Goal: Find contact information: Find contact information

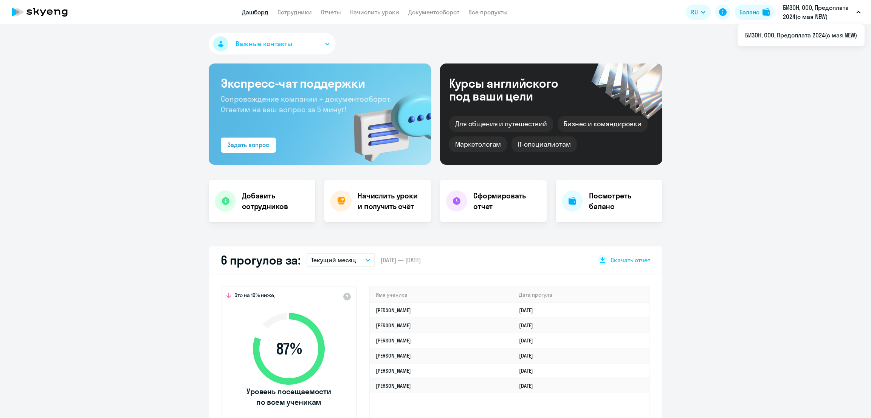
click at [422, 9] on link "Документооборот" at bounding box center [433, 12] width 51 height 8
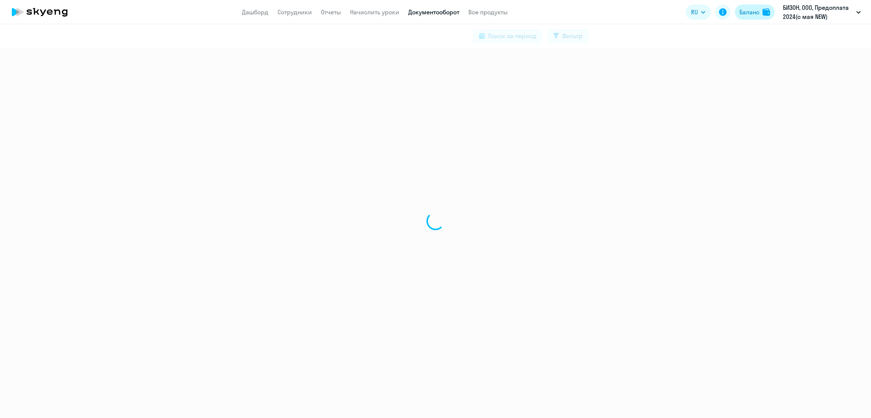
click at [749, 7] on button "Баланс" at bounding box center [755, 12] width 40 height 15
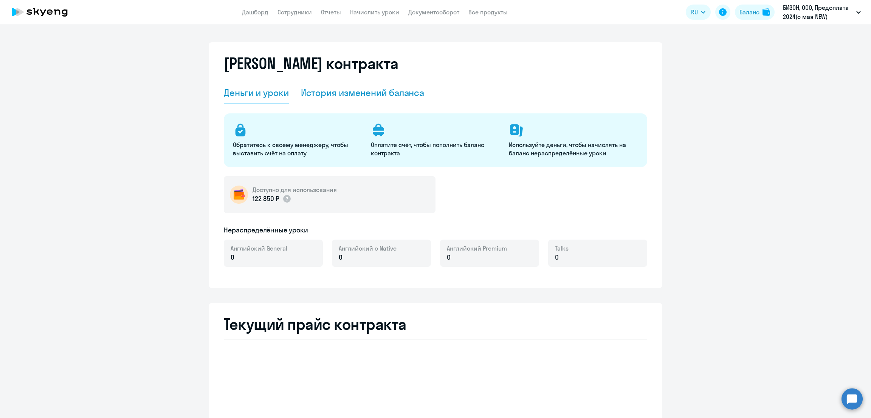
select select "english_adult_not_native_speaker"
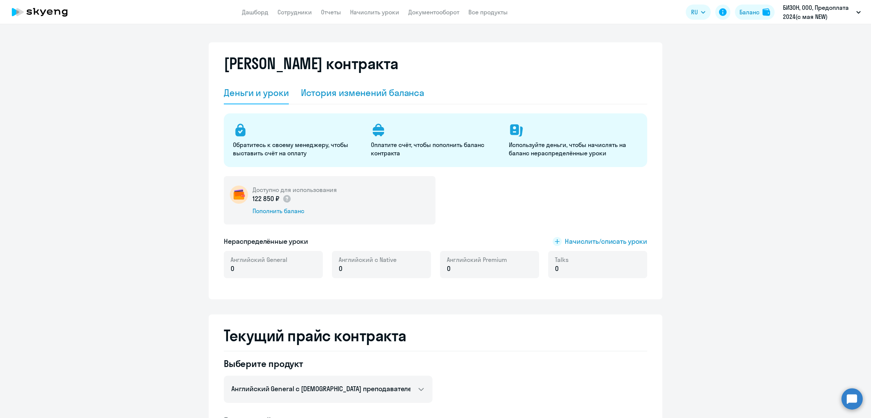
click at [359, 91] on div "История изменений баланса" at bounding box center [363, 93] width 124 height 12
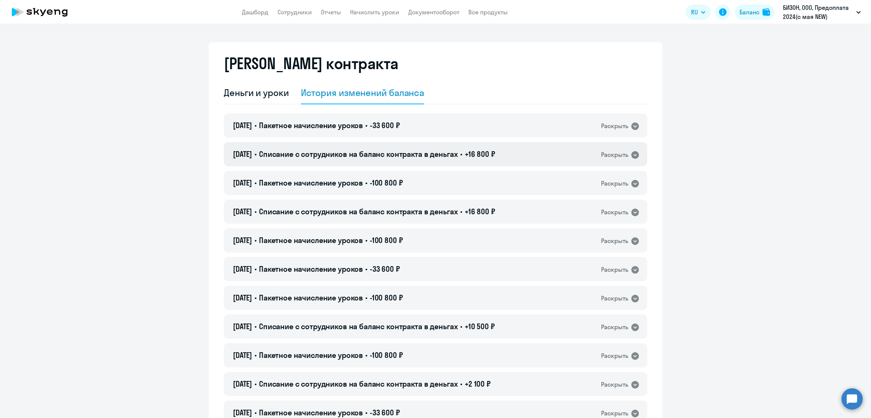
click at [462, 153] on span "•" at bounding box center [461, 153] width 2 height 9
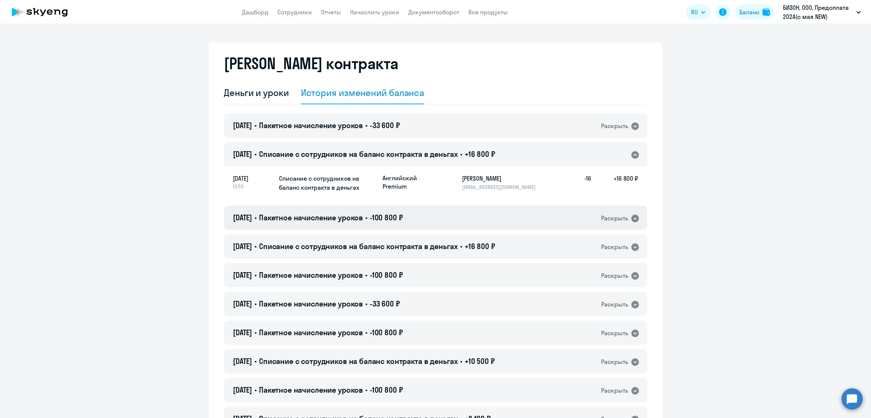
click at [422, 218] on div "11.08.2025 • Пакетное начисление уроков • -100 800 ₽ Раскрыть" at bounding box center [435, 218] width 423 height 24
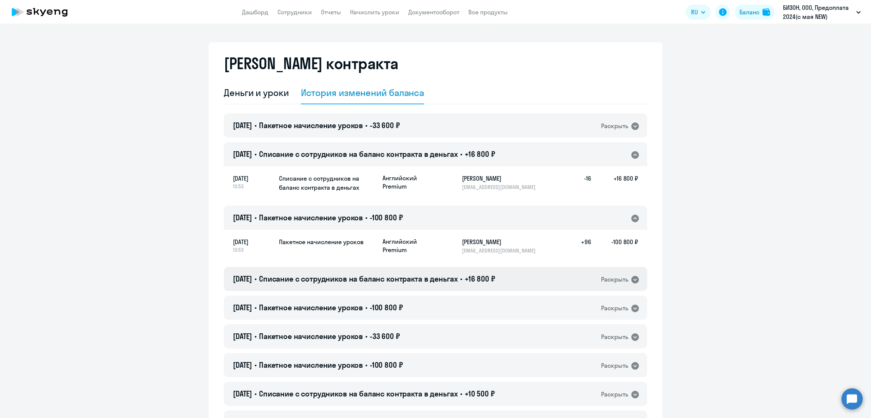
click at [494, 279] on span "+16 800 ₽" at bounding box center [479, 278] width 31 height 9
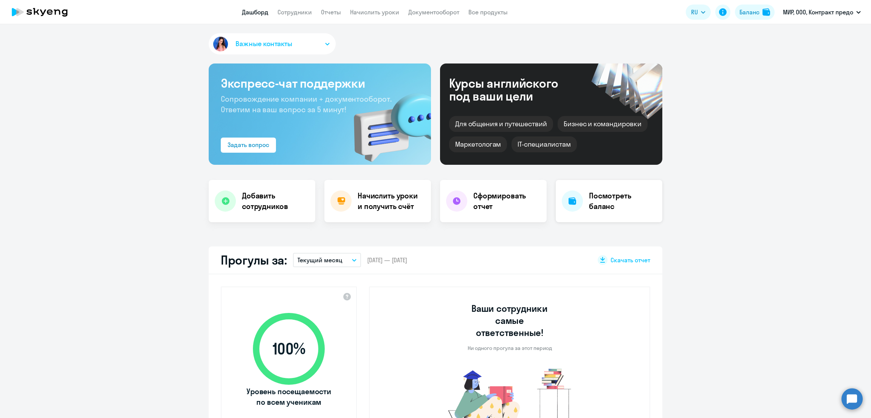
click at [371, 12] on link "Начислить уроки" at bounding box center [374, 12] width 49 height 8
select select "30"
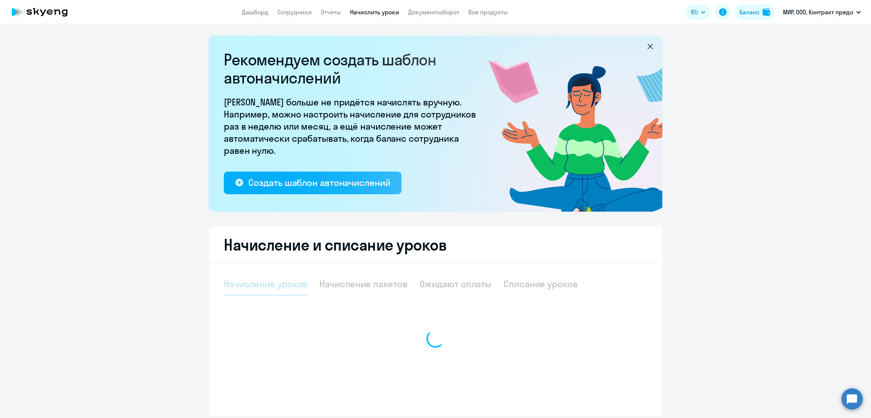
click at [546, 217] on div "Рекомендуем создать шаблон автоначислений Уроки больше не придётся начислять вр…" at bounding box center [436, 226] width 454 height 381
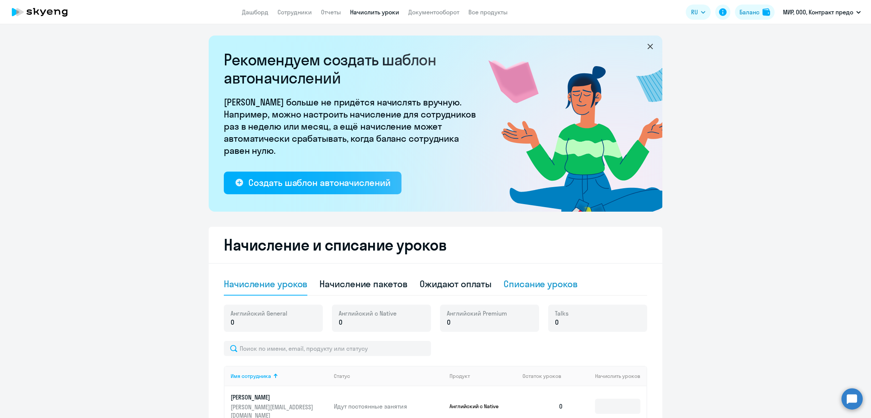
click at [545, 284] on div "Списание уроков" at bounding box center [540, 284] width 74 height 12
select select "10"
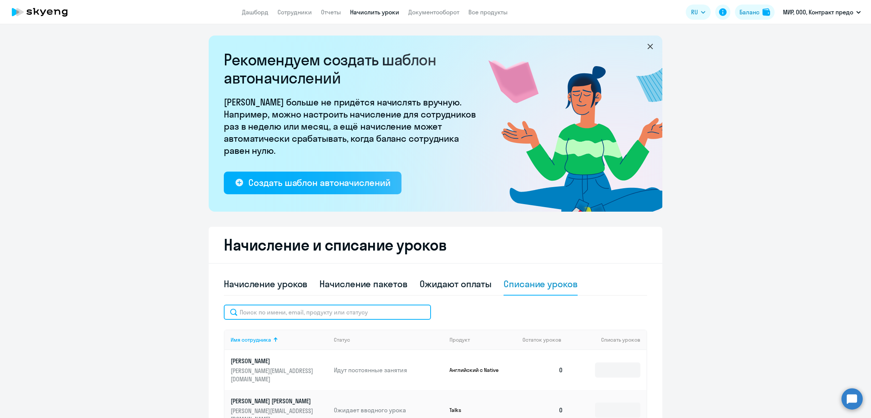
click at [346, 317] on input "text" at bounding box center [327, 312] width 207 height 15
paste input "valentina.getmanova@mir.dev"
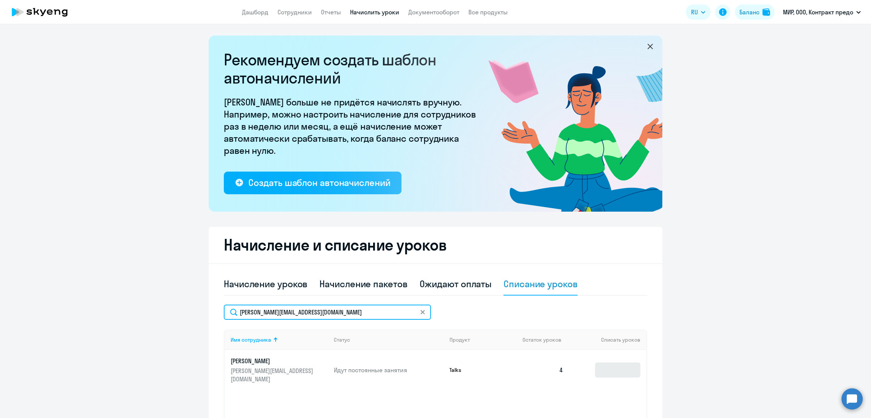
type input "valentina.getmanova@mir.dev"
click at [604, 369] on input at bounding box center [617, 369] width 45 height 15
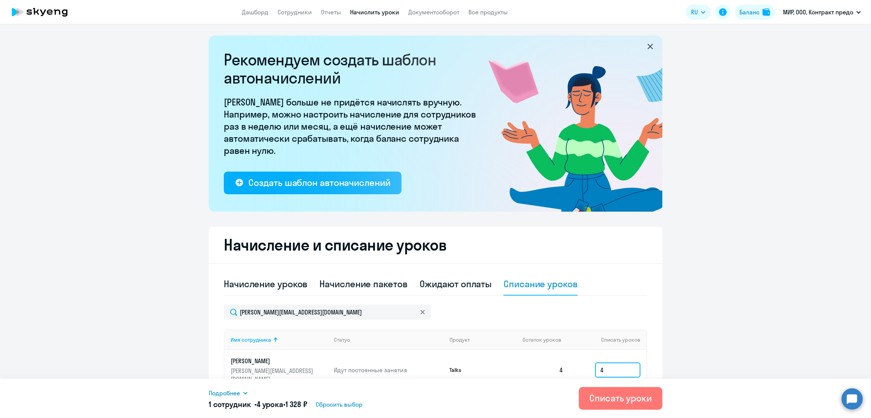
type input "4"
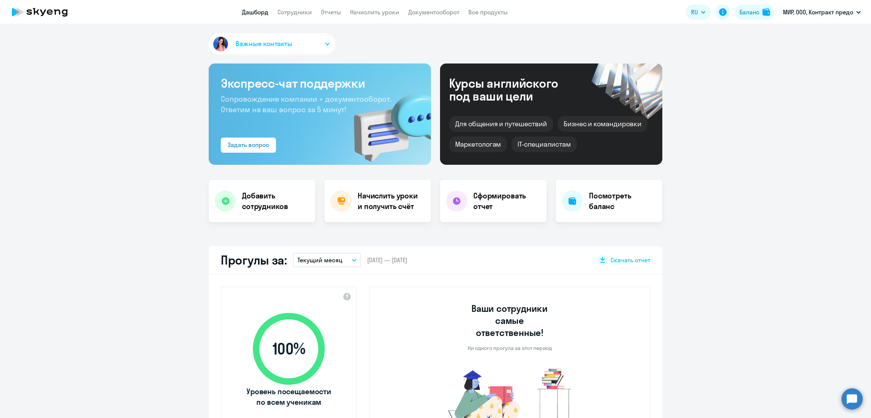
select select "30"
click at [382, 9] on link "Начислить уроки" at bounding box center [374, 12] width 49 height 8
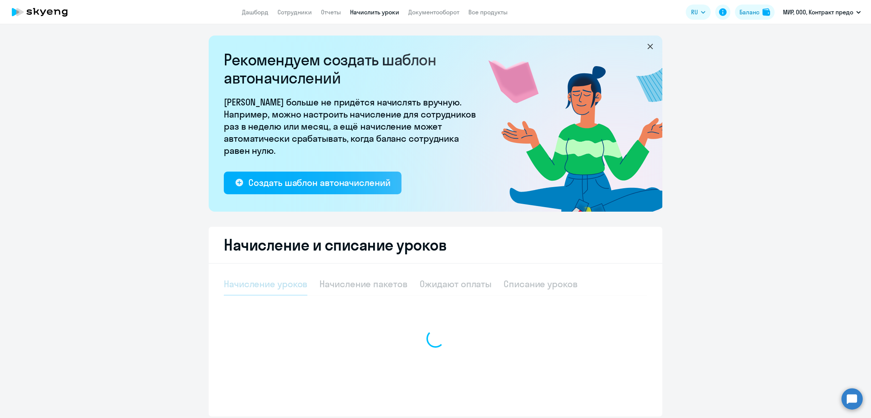
select select "10"
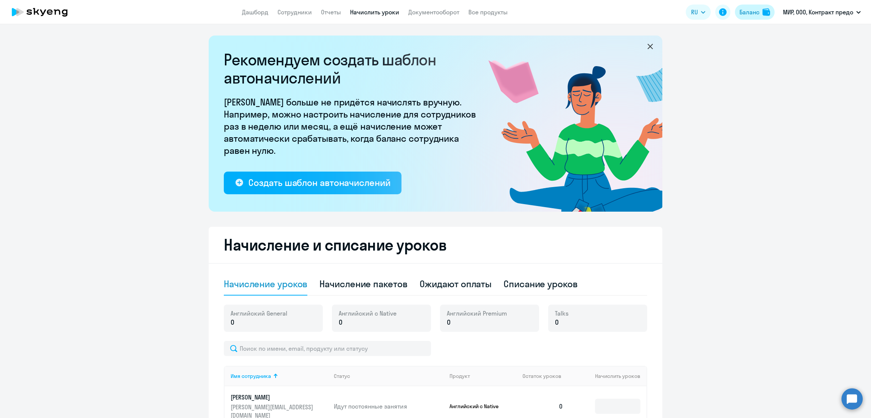
click at [753, 14] on div "Баланс" at bounding box center [749, 12] width 20 height 9
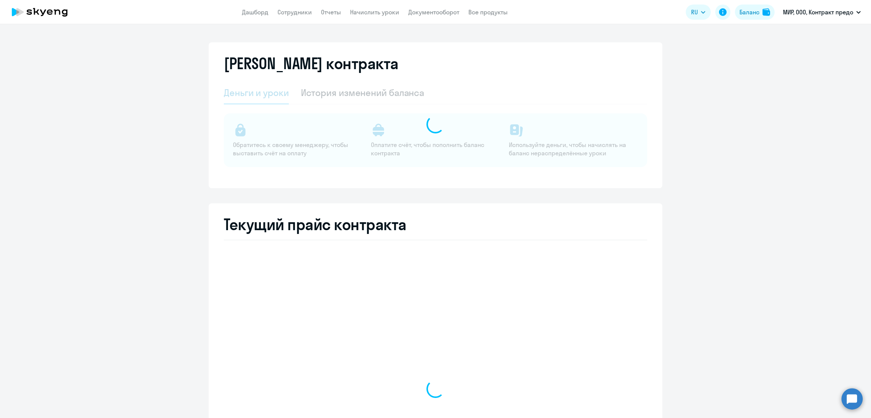
select select "english_adult_not_native_speaker"
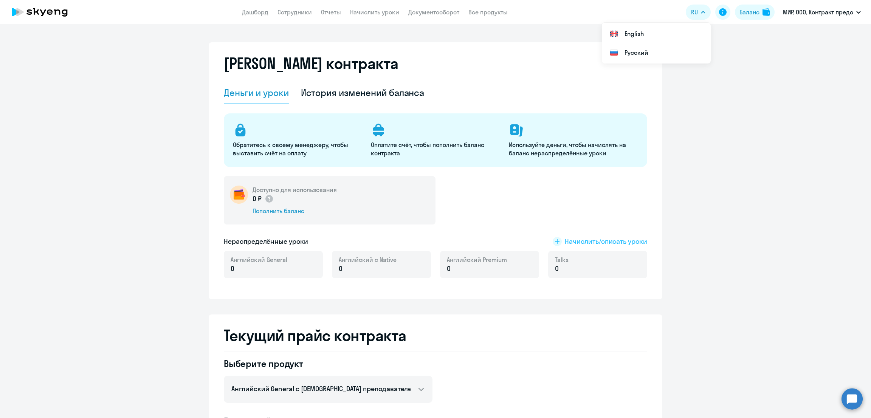
click at [623, 243] on span "Начислить/списать уроки" at bounding box center [606, 242] width 82 height 10
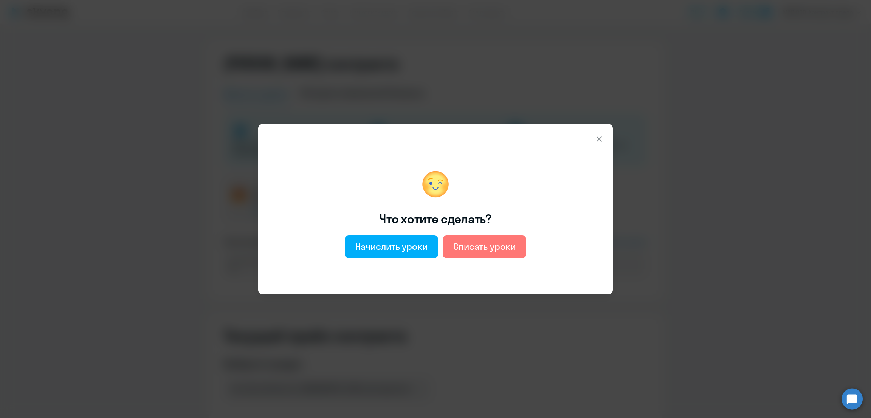
click at [599, 136] on icon at bounding box center [598, 139] width 9 height 9
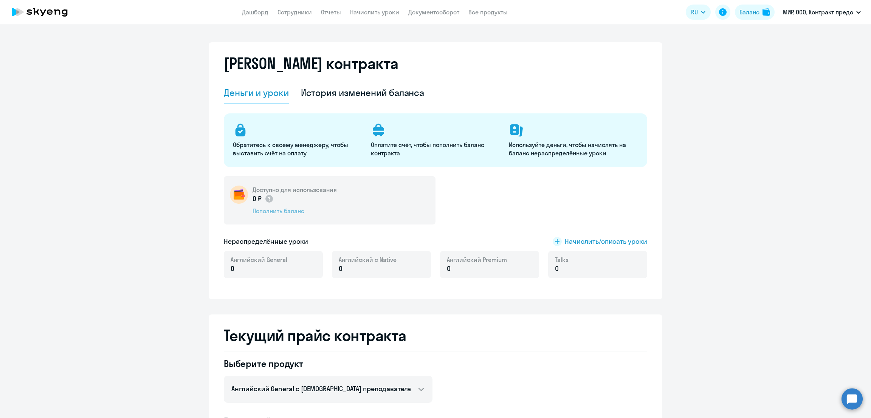
click at [275, 210] on div "Пополнить баланс" at bounding box center [294, 211] width 84 height 8
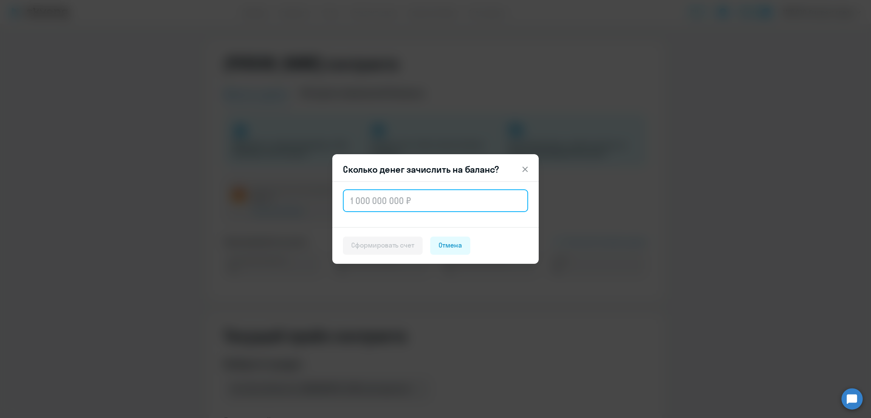
click at [423, 191] on input "text" at bounding box center [435, 200] width 185 height 23
type input "1 690"
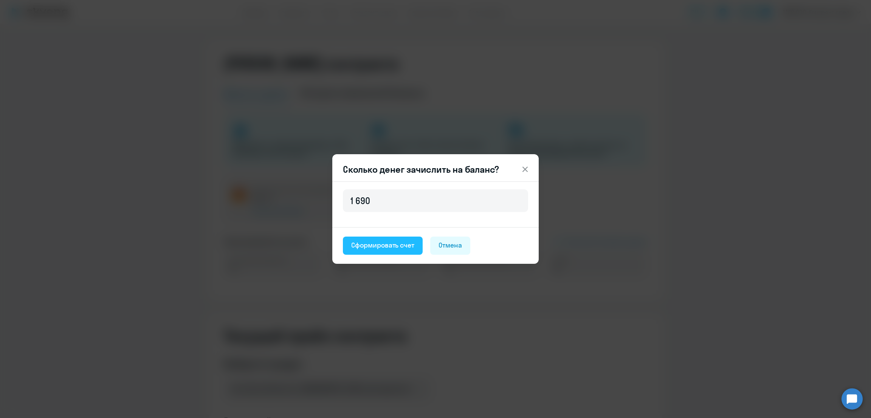
click at [385, 248] on div "Сформировать счет" at bounding box center [382, 245] width 63 height 10
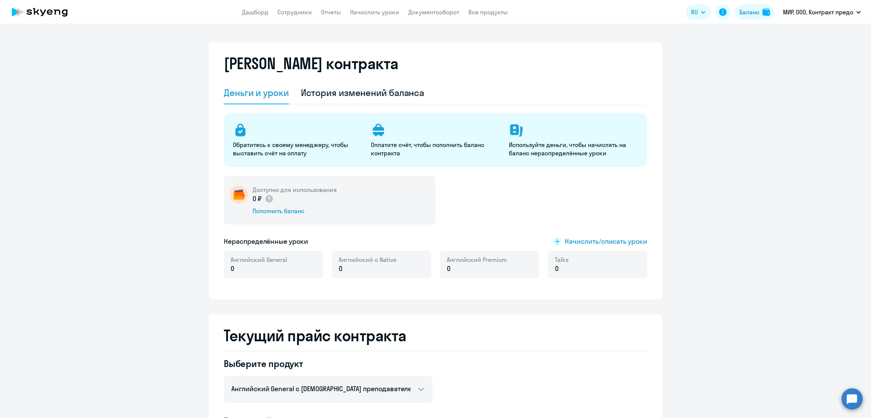
select select "english_adult_not_native_speaker"
click at [425, 12] on link "Документооборот" at bounding box center [433, 12] width 51 height 8
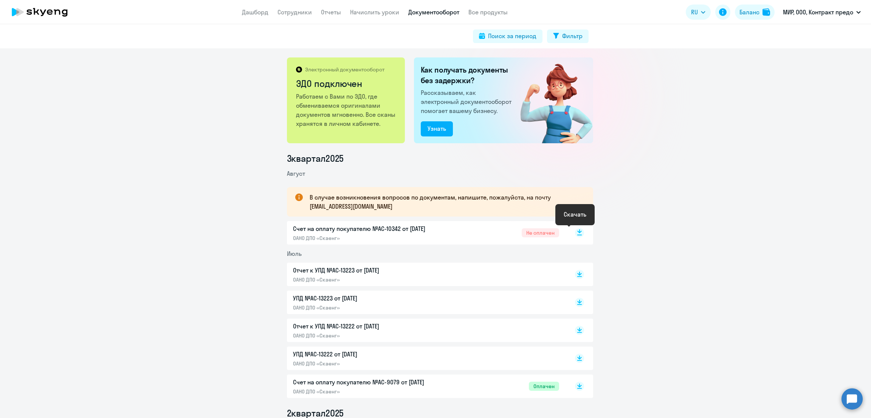
click at [577, 232] on icon at bounding box center [579, 231] width 5 height 4
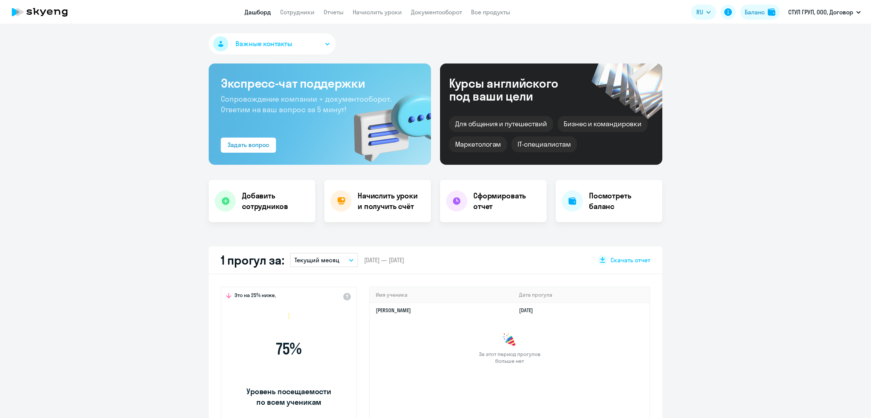
select select "30"
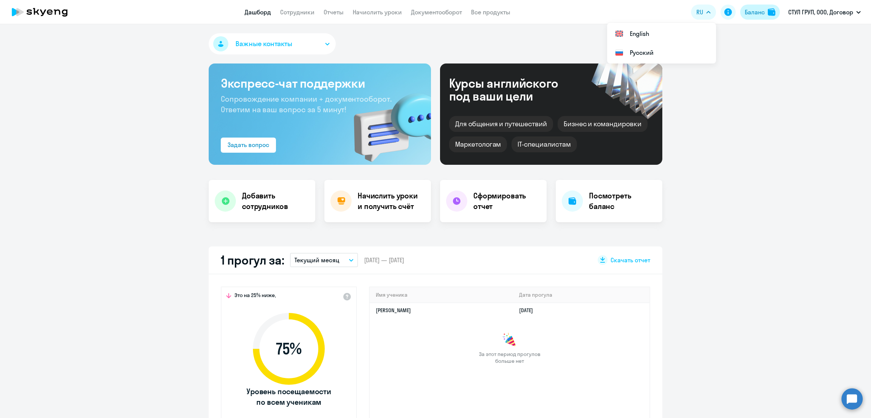
click at [750, 11] on div "Баланс" at bounding box center [754, 12] width 20 height 9
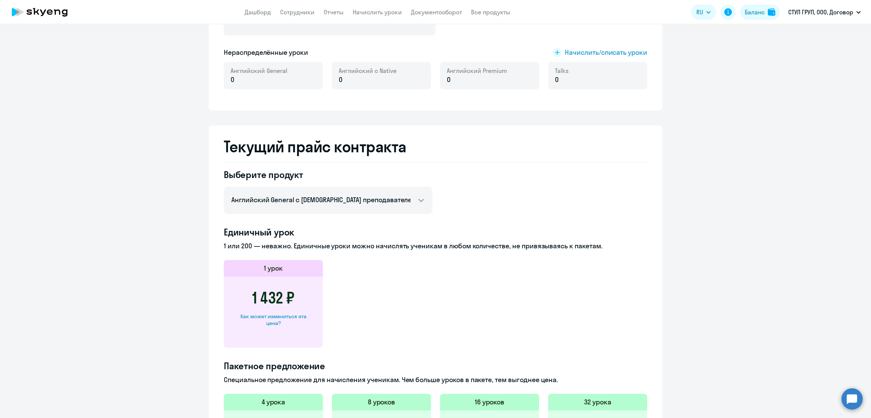
scroll to position [283, 0]
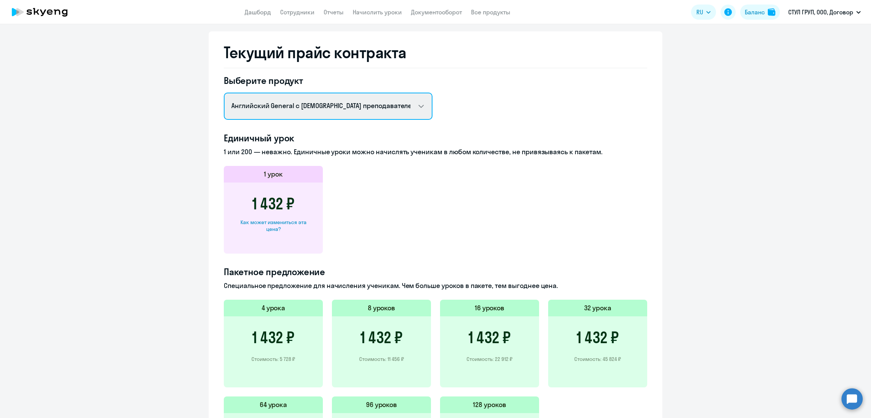
click at [344, 96] on select "Английский General с русскоговорящим преподавателем Английский General с [DEMOG…" at bounding box center [328, 106] width 209 height 27
select select "english_adult_not_native_speaker_premium"
click at [224, 93] on select "Английский General с русскоговорящим преподавателем Английский General с [DEMOG…" at bounding box center [328, 106] width 209 height 27
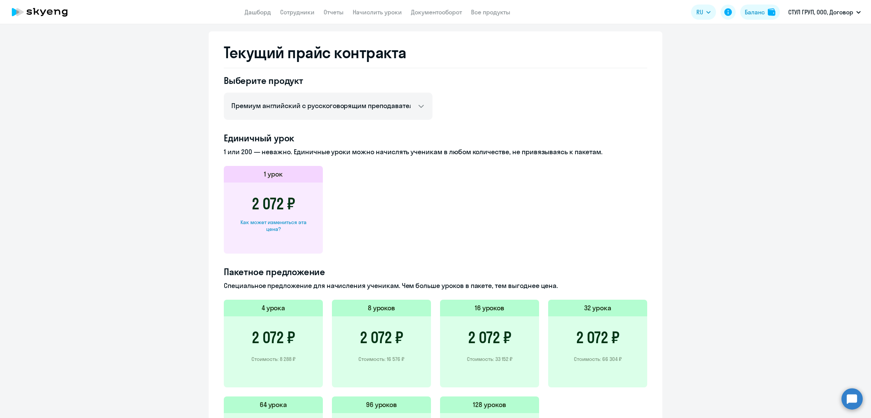
click at [252, 6] on app-header "Дашборд Сотрудники Отчеты Начислить уроки Документооборот Все продукты Дашборд …" at bounding box center [435, 12] width 871 height 24
click at [257, 11] on link "Дашборд" at bounding box center [258, 12] width 26 height 8
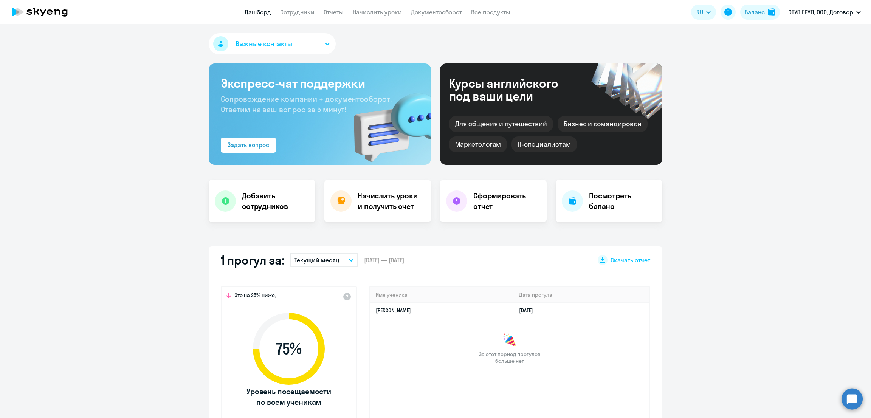
click at [293, 37] on button "Важные контакты" at bounding box center [272, 43] width 127 height 21
select select "30"
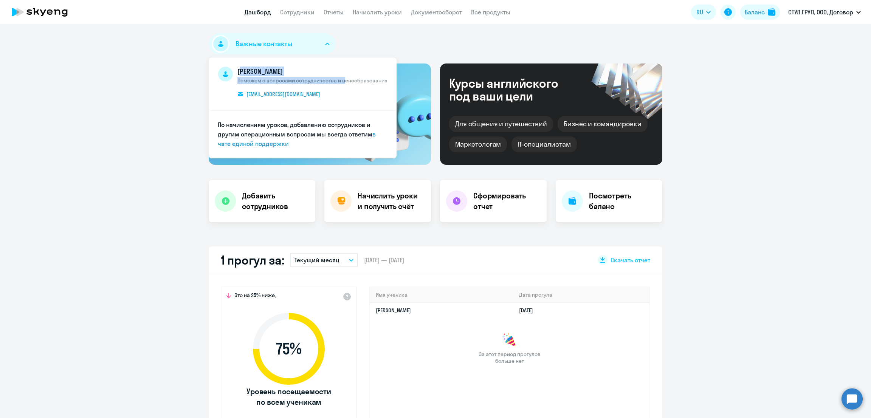
drag, startPoint x: 232, startPoint y: 70, endPoint x: 341, endPoint y: 101, distance: 112.8
click at [341, 101] on li "[PERSON_NAME] с вопросами сотрудничества и ценообразования [EMAIL_ADDRESS][DOMA…" at bounding box center [303, 84] width 188 height 54
copy span "[PERSON_NAME] с вопросами сотрудничества и ц"
click at [333, 93] on span "[PERSON_NAME] с вопросами сотрудничества и ценообразования [EMAIL_ADDRESS][DOMA…" at bounding box center [312, 84] width 150 height 35
drag, startPoint x: 330, startPoint y: 93, endPoint x: 326, endPoint y: 91, distance: 4.8
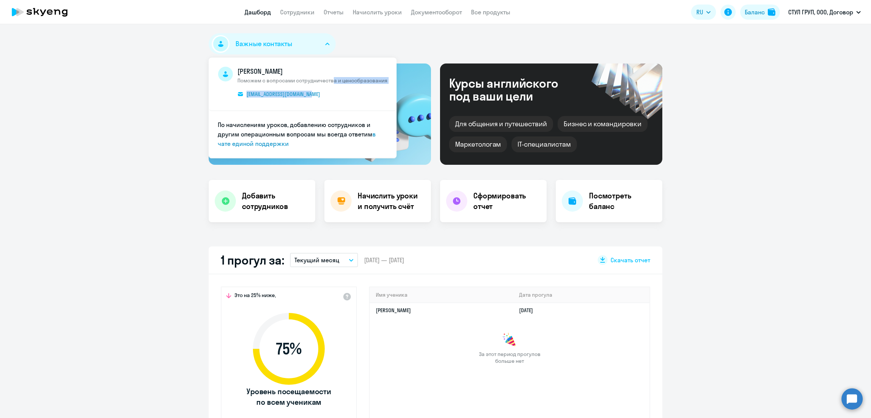
click at [326, 91] on span "[PERSON_NAME] с вопросами сотрудничества и ценообразования [EMAIL_ADDRESS][DOMA…" at bounding box center [312, 84] width 150 height 35
click at [330, 94] on span "[PERSON_NAME] с вопросами сотрудничества и ценообразования [EMAIL_ADDRESS][DOMA…" at bounding box center [312, 84] width 150 height 35
drag, startPoint x: 227, startPoint y: 93, endPoint x: 320, endPoint y: 93, distance: 93.3
click at [320, 93] on span "[PERSON_NAME] с вопросами сотрудничества и ценообразования [EMAIL_ADDRESS][DOMA…" at bounding box center [303, 84] width 170 height 35
click at [333, 94] on span "[PERSON_NAME] с вопросами сотрудничества и ценообразования [EMAIL_ADDRESS][DOMA…" at bounding box center [312, 84] width 150 height 35
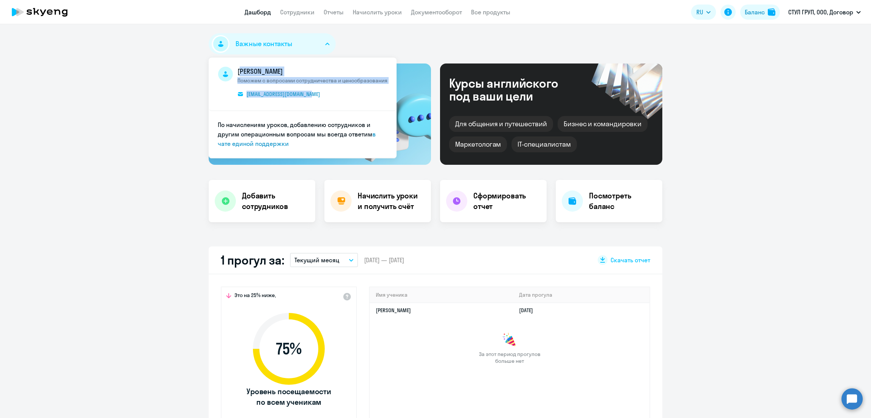
drag, startPoint x: 226, startPoint y: 94, endPoint x: 323, endPoint y: 96, distance: 96.4
click at [323, 96] on span "[PERSON_NAME] с вопросами сотрудничества и ценообразования [EMAIL_ADDRESS][DOMA…" at bounding box center [303, 84] width 170 height 35
click at [331, 96] on span "[PERSON_NAME] с вопросами сотрудничества и ценообразования [EMAIL_ADDRESS][DOMA…" at bounding box center [312, 84] width 150 height 35
drag, startPoint x: 323, startPoint y: 93, endPoint x: 241, endPoint y: 95, distance: 82.8
click at [241, 96] on span "[PERSON_NAME] с вопросами сотрудничества и ценообразования [EMAIL_ADDRESS][DOMA…" at bounding box center [312, 84] width 150 height 35
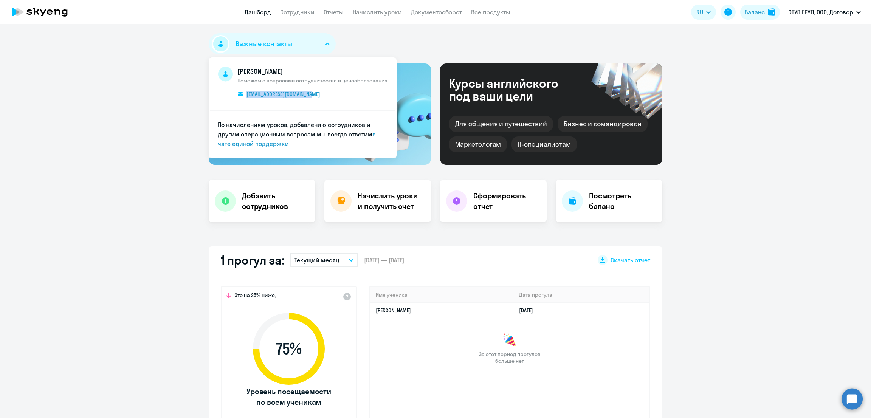
copy span "[EMAIL_ADDRESS][DOMAIN_NAME]"
